Goal: Information Seeking & Learning: Learn about a topic

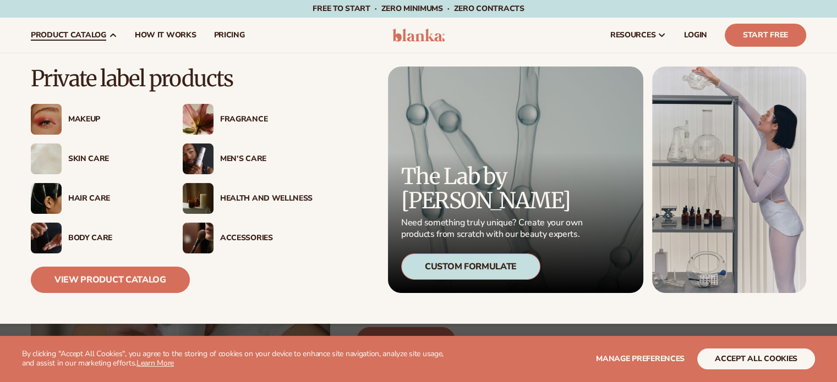
click at [90, 171] on div "Skin Care" at bounding box center [96, 159] width 130 height 31
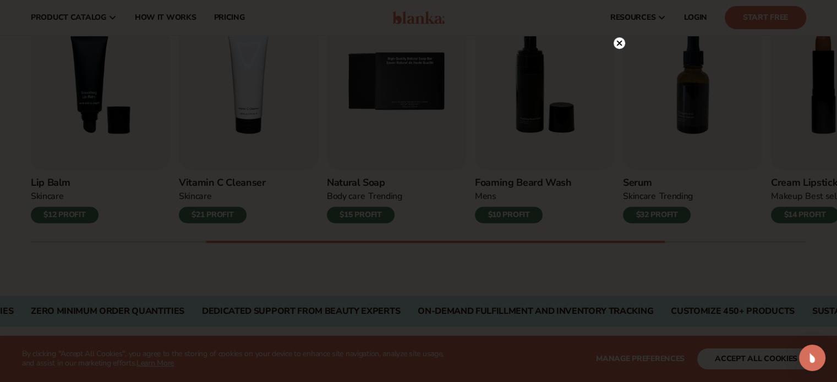
scroll to position [401, 0]
click at [621, 61] on circle at bounding box center [619, 66] width 12 height 12
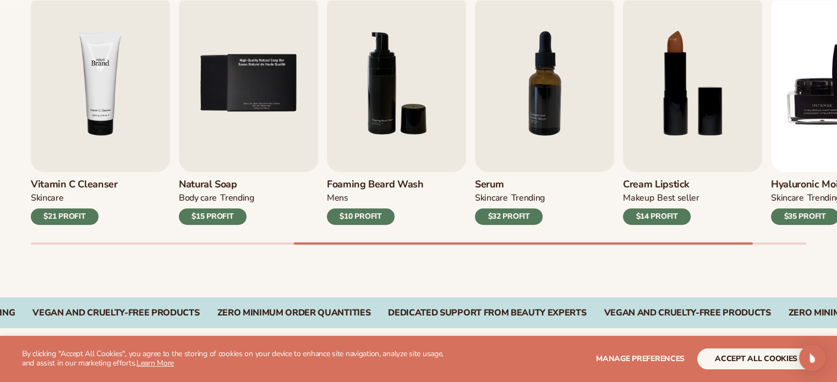
click at [123, 43] on img "4 / 9" at bounding box center [100, 83] width 139 height 178
click at [121, 72] on img "4 / 9" at bounding box center [100, 83] width 139 height 178
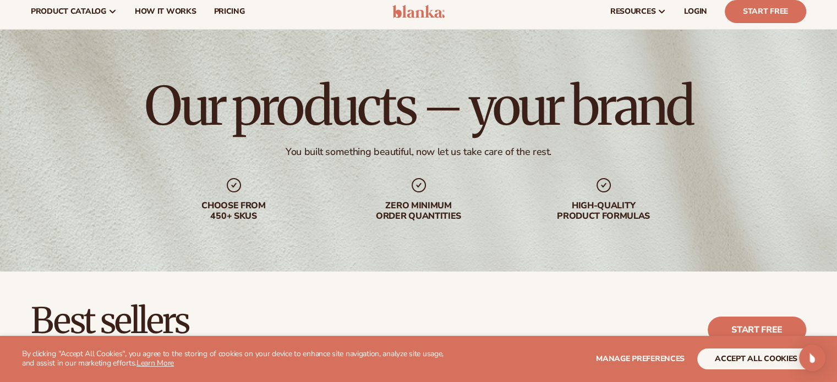
scroll to position [0, 0]
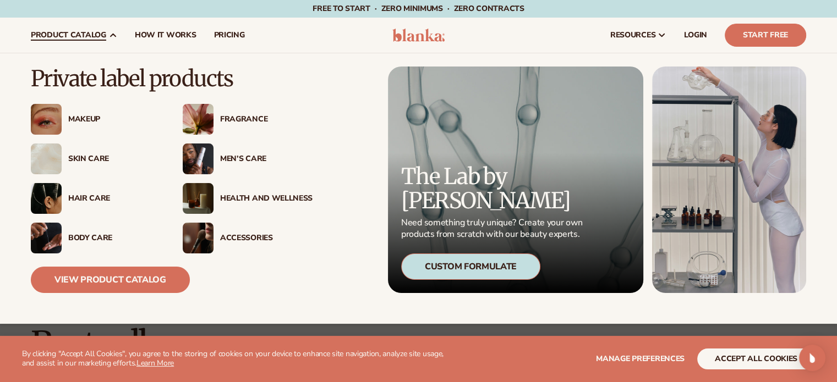
click at [259, 155] on div "Men’s Care" at bounding box center [266, 159] width 92 height 9
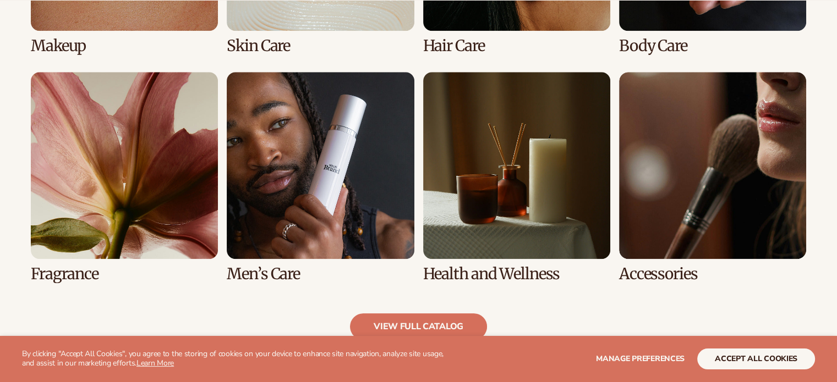
scroll to position [1034, 0]
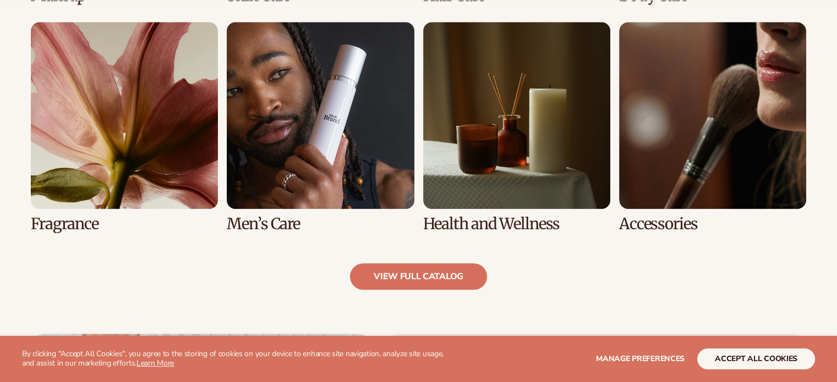
click at [376, 81] on link "6 / 8" at bounding box center [320, 127] width 187 height 211
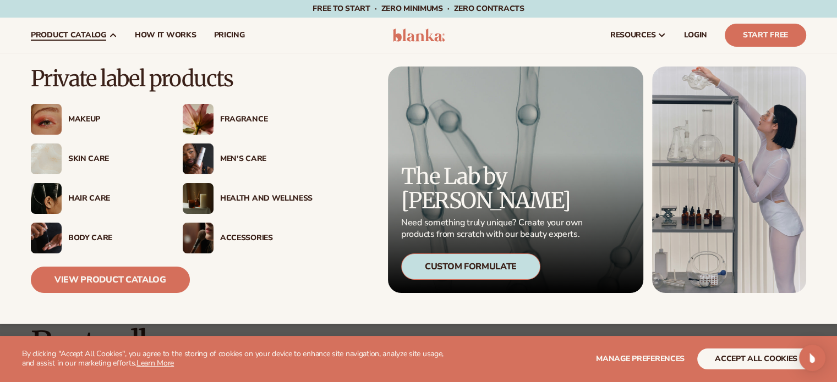
click at [92, 120] on div "Makeup" at bounding box center [114, 119] width 92 height 9
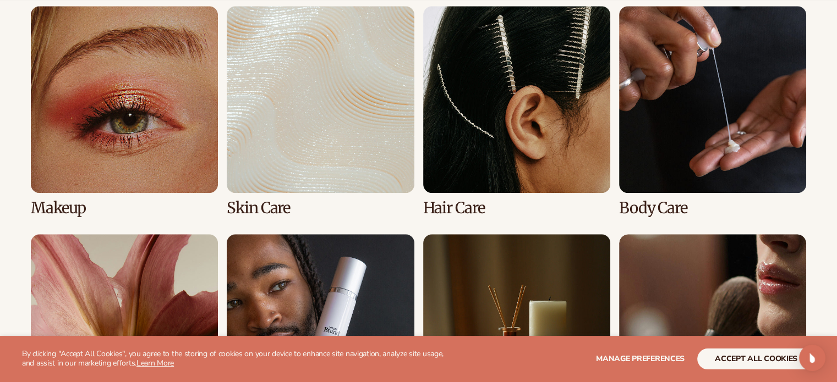
scroll to position [819, 0]
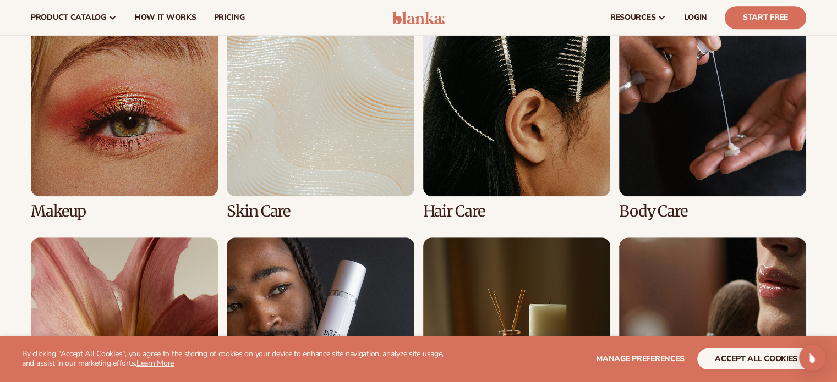
click at [86, 114] on link "1 / 8" at bounding box center [124, 114] width 187 height 211
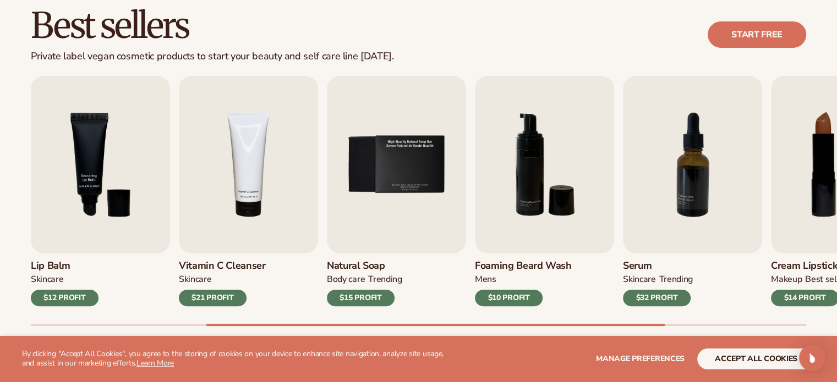
scroll to position [329, 0]
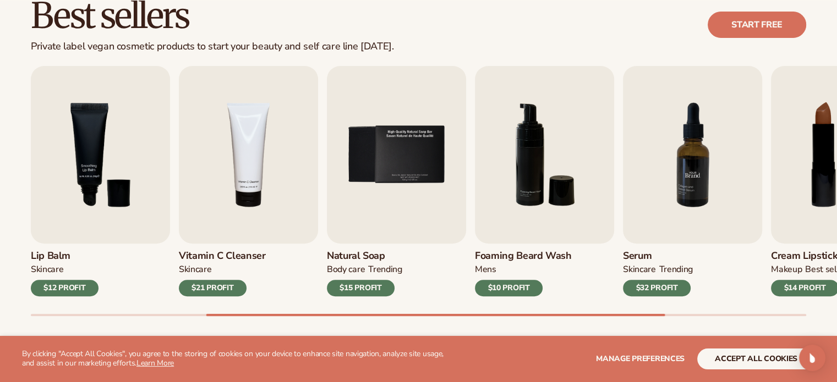
click at [673, 184] on img "7 / 9" at bounding box center [692, 155] width 139 height 178
click at [687, 168] on img "7 / 9" at bounding box center [692, 155] width 139 height 178
click at [671, 284] on link "Serum SKINCARE TRENDING $32 PROFIT" at bounding box center [692, 181] width 139 height 231
click at [700, 134] on img "7 / 9" at bounding box center [692, 155] width 139 height 178
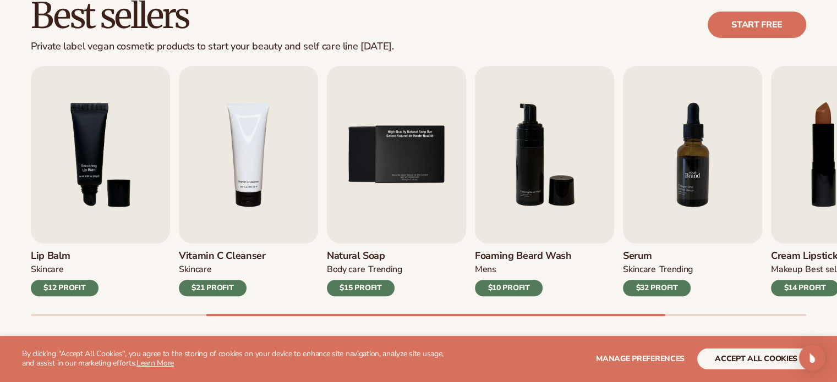
click at [700, 134] on img "7 / 9" at bounding box center [692, 155] width 139 height 178
click at [663, 288] on div "$32 PROFIT" at bounding box center [657, 288] width 68 height 17
click at [639, 250] on h3 "Serum" at bounding box center [658, 256] width 70 height 12
click at [718, 357] on button "accept all cookies" at bounding box center [756, 359] width 118 height 21
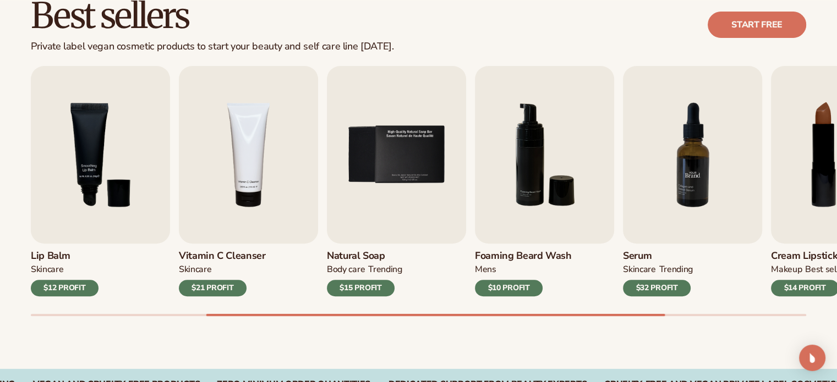
click at [690, 202] on img "7 / 9" at bounding box center [692, 155] width 139 height 178
click at [671, 180] on img "7 / 9" at bounding box center [692, 155] width 139 height 178
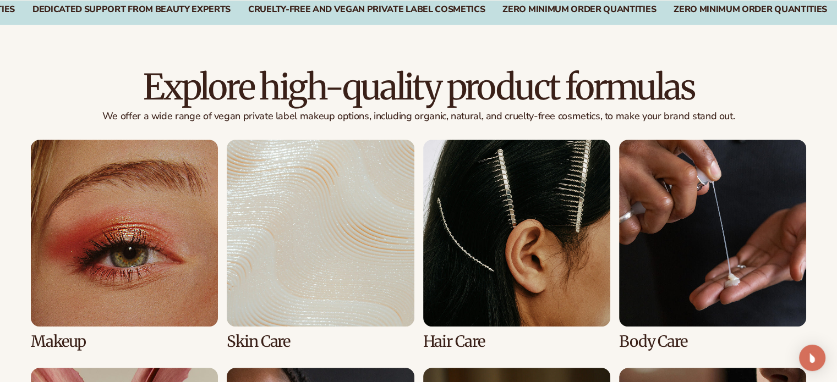
scroll to position [710, 0]
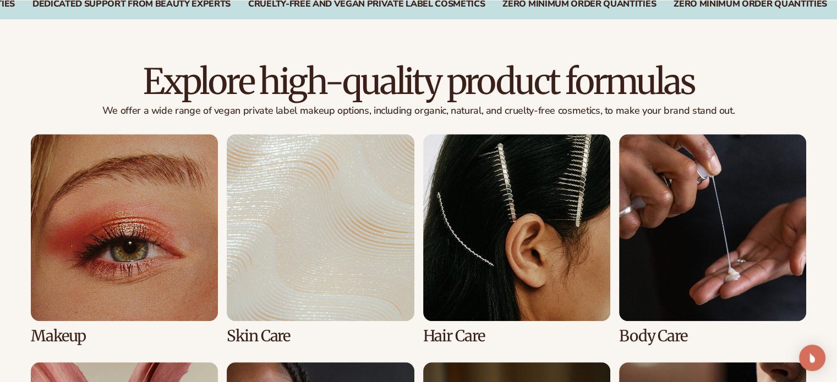
click at [731, 191] on link "4 / 8" at bounding box center [712, 239] width 187 height 211
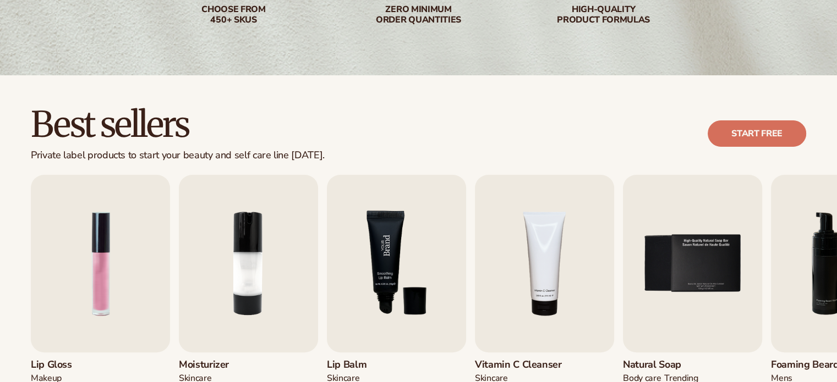
scroll to position [220, 0]
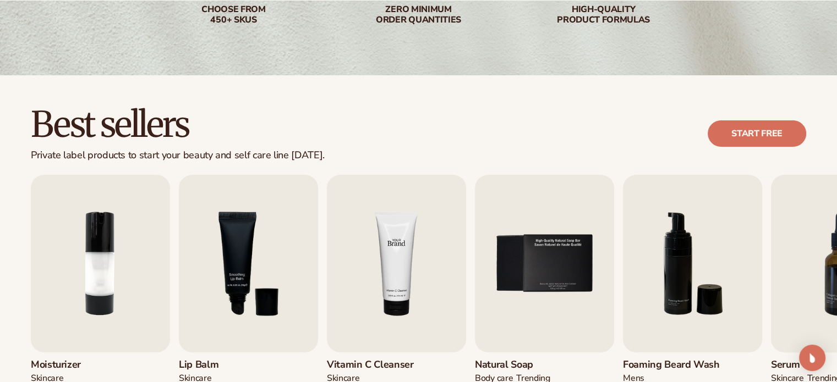
click at [431, 237] on img "4 / 9" at bounding box center [396, 264] width 139 height 178
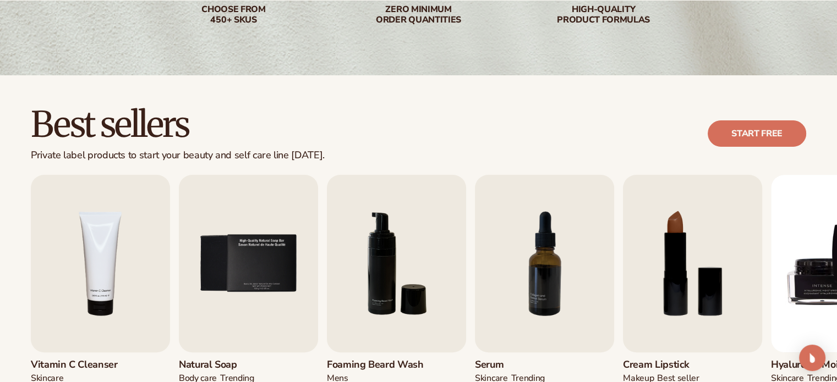
scroll to position [275, 0]
